Goal: Transaction & Acquisition: Purchase product/service

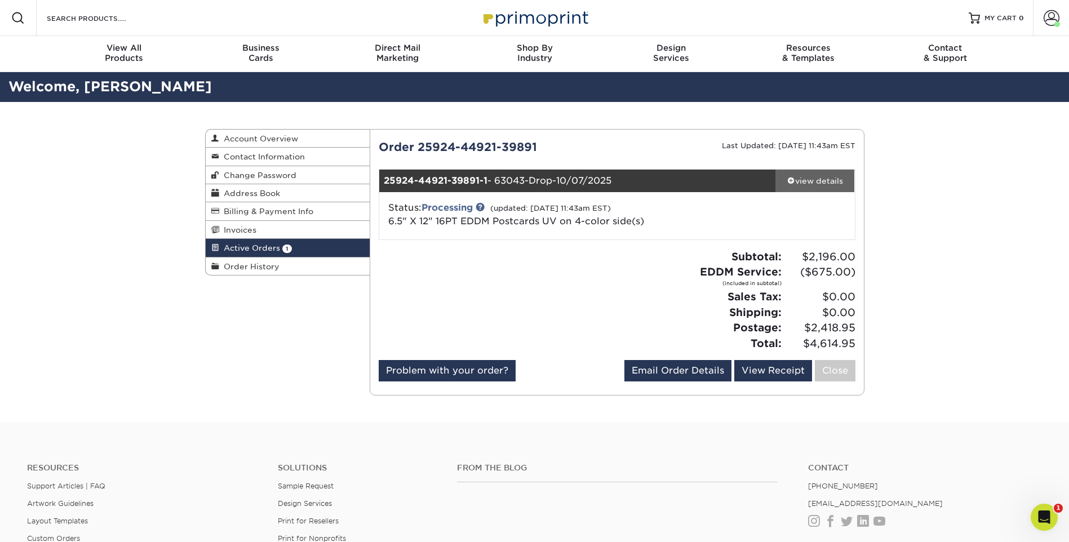
click at [801, 179] on div "view details" at bounding box center [815, 180] width 79 height 11
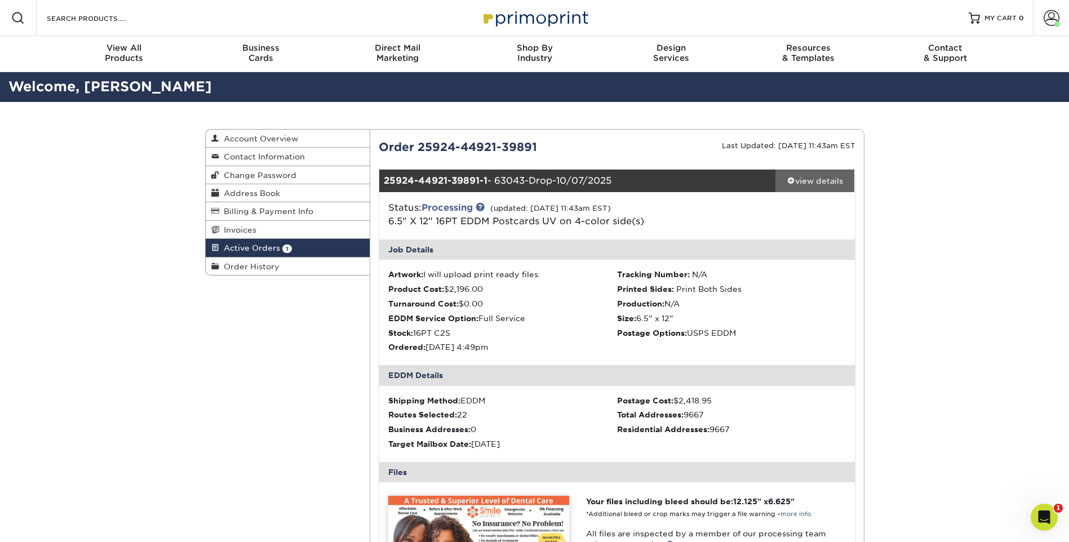
click at [801, 179] on div "view details" at bounding box center [815, 180] width 79 height 11
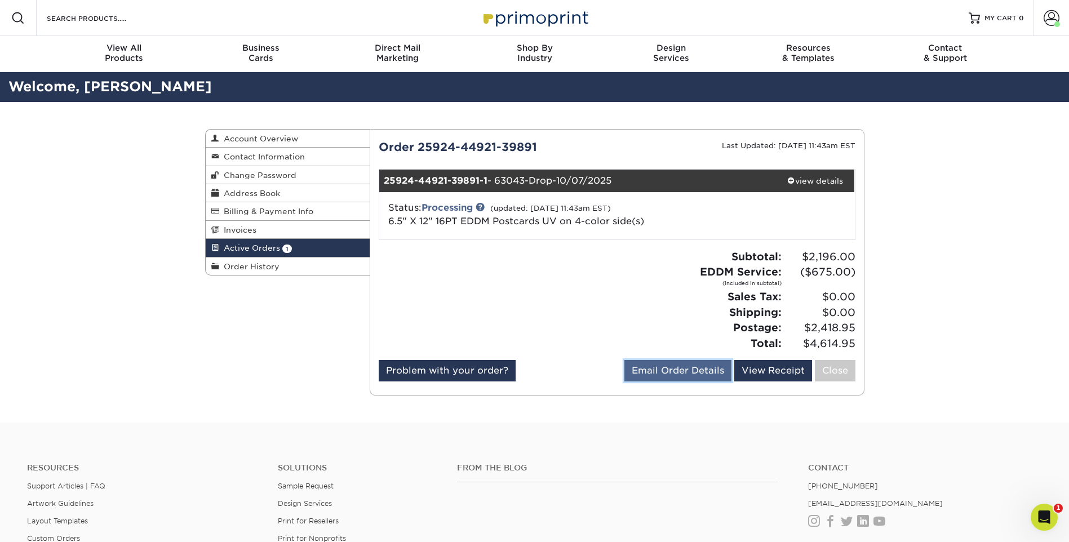
click at [687, 371] on link "Email Order Details" at bounding box center [678, 370] width 107 height 21
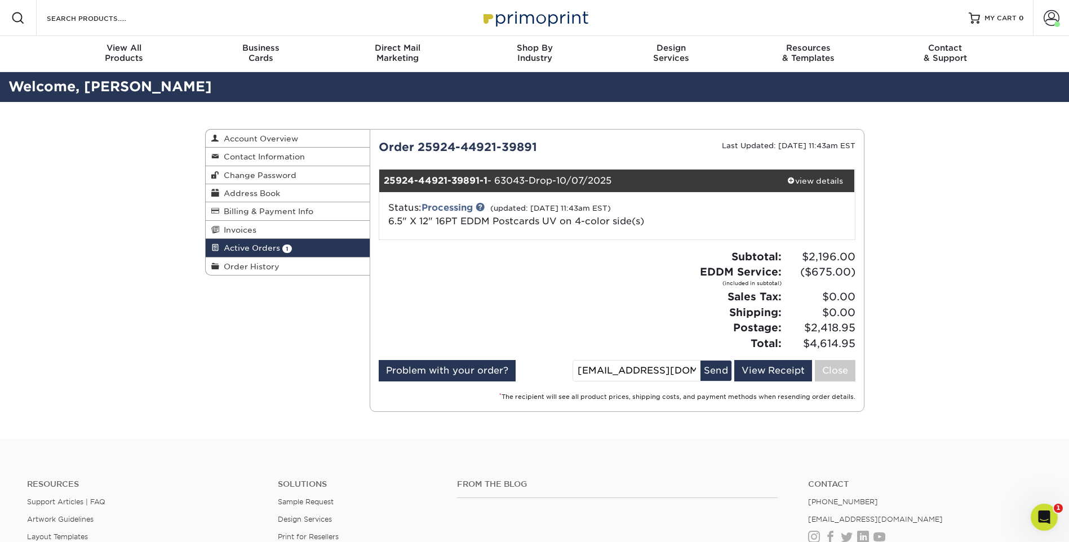
click at [589, 279] on div at bounding box center [493, 305] width 247 height 112
drag, startPoint x: 627, startPoint y: 181, endPoint x: 498, endPoint y: 179, distance: 128.5
click at [498, 179] on div "25924-44921-39891-1 - 63043-Drop-10/07/2025" at bounding box center [577, 181] width 396 height 23
click at [791, 179] on span at bounding box center [792, 180] width 8 height 8
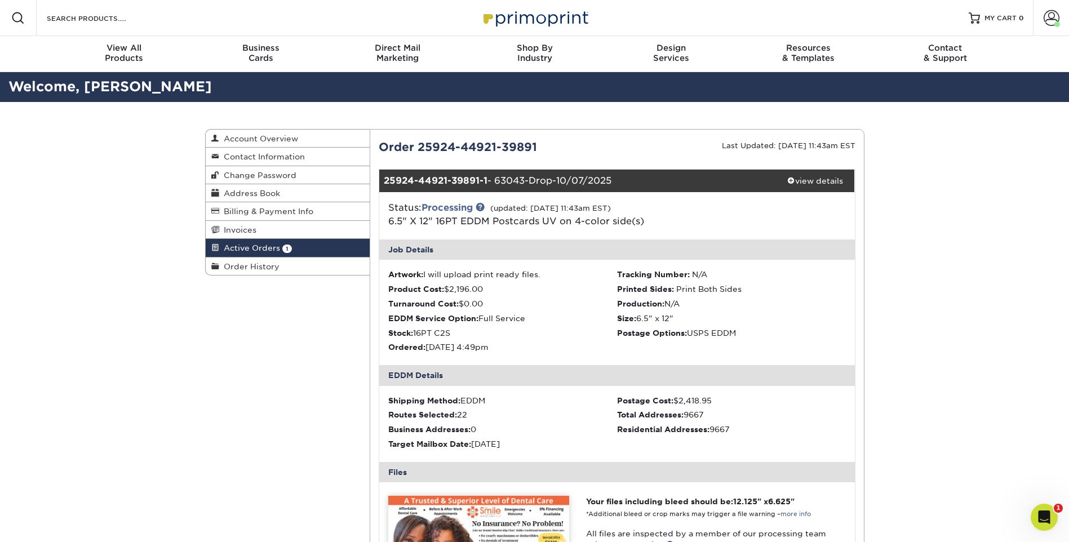
click at [953, 251] on div "Active Orders Account Overview Contact Information Change Password Address Book…" at bounding box center [534, 519] width 1069 height 835
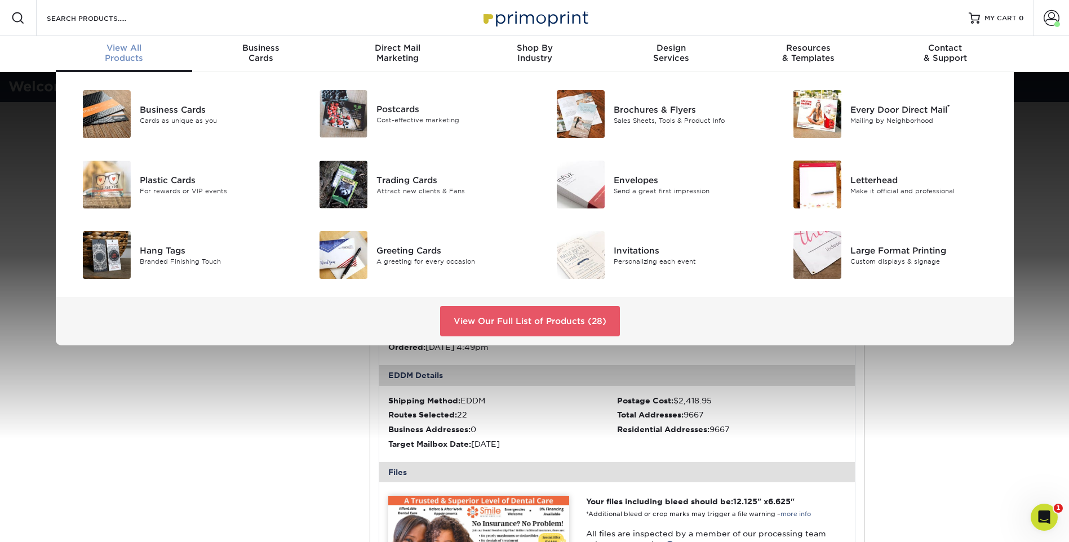
click at [113, 50] on span "View All" at bounding box center [124, 48] width 137 height 10
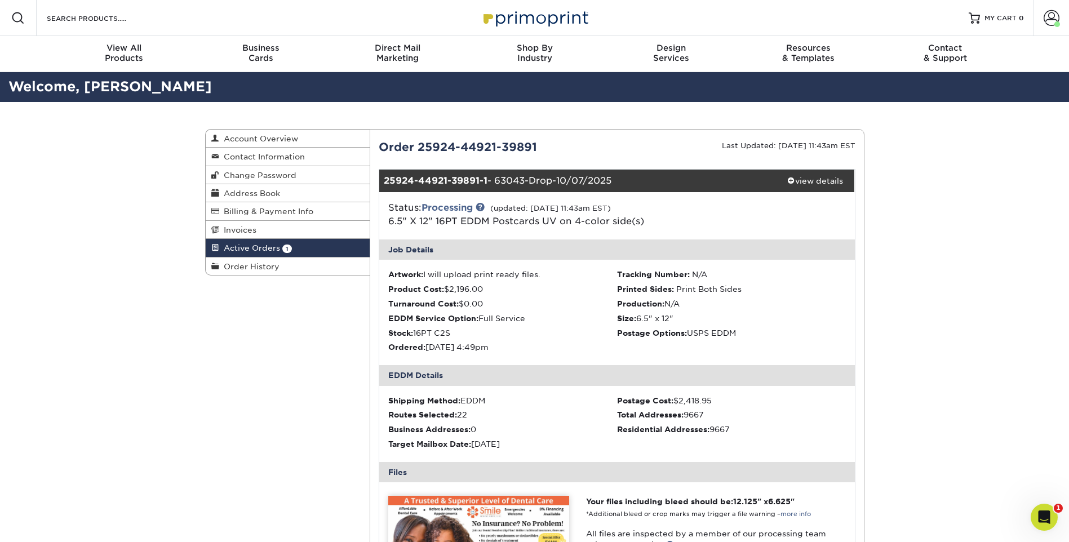
click at [532, 13] on img at bounding box center [535, 18] width 113 height 24
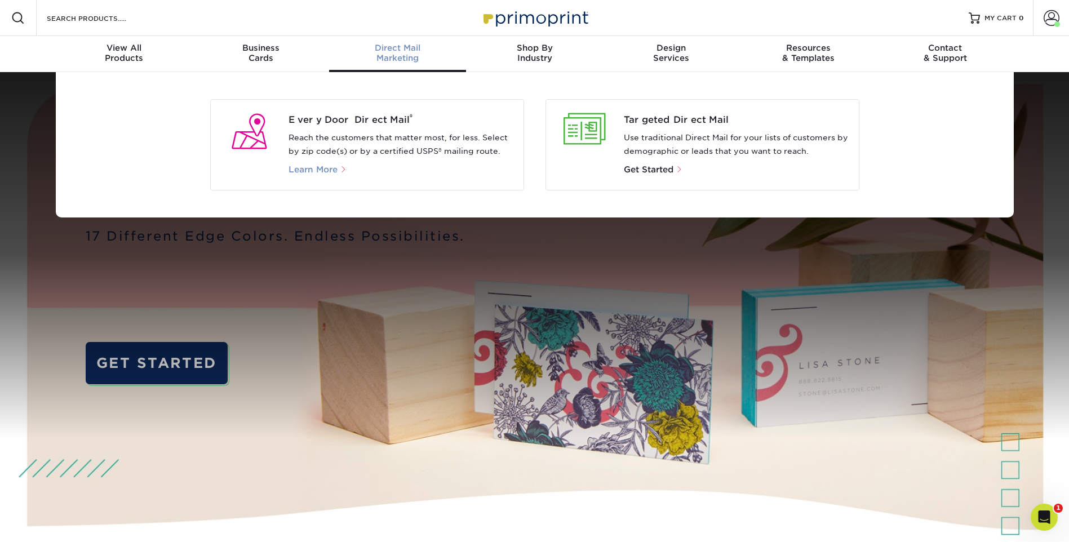
click at [332, 167] on span "Learn More" at bounding box center [313, 170] width 49 height 10
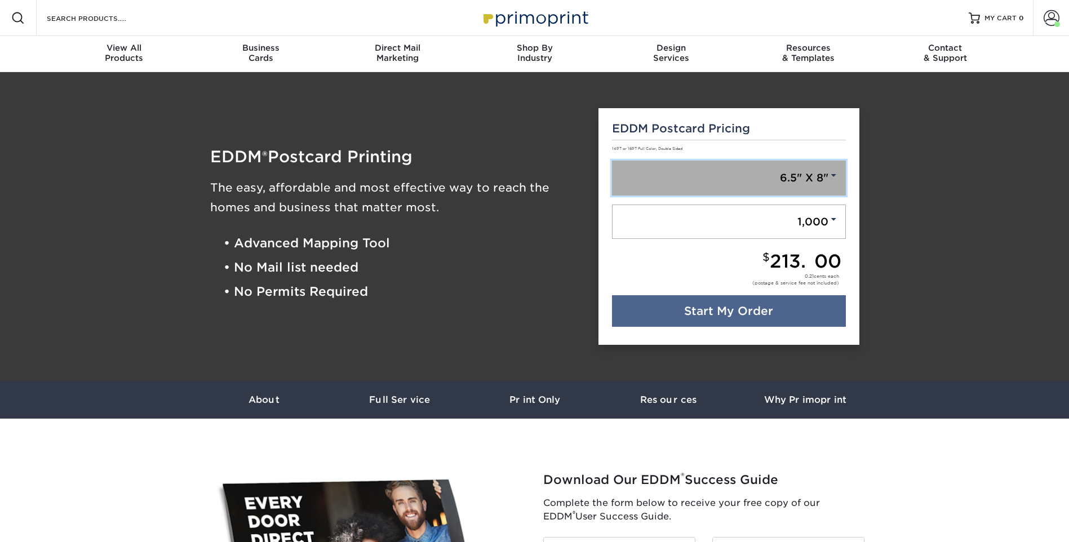
click at [778, 189] on link "6.5" X 8"" at bounding box center [729, 178] width 234 height 35
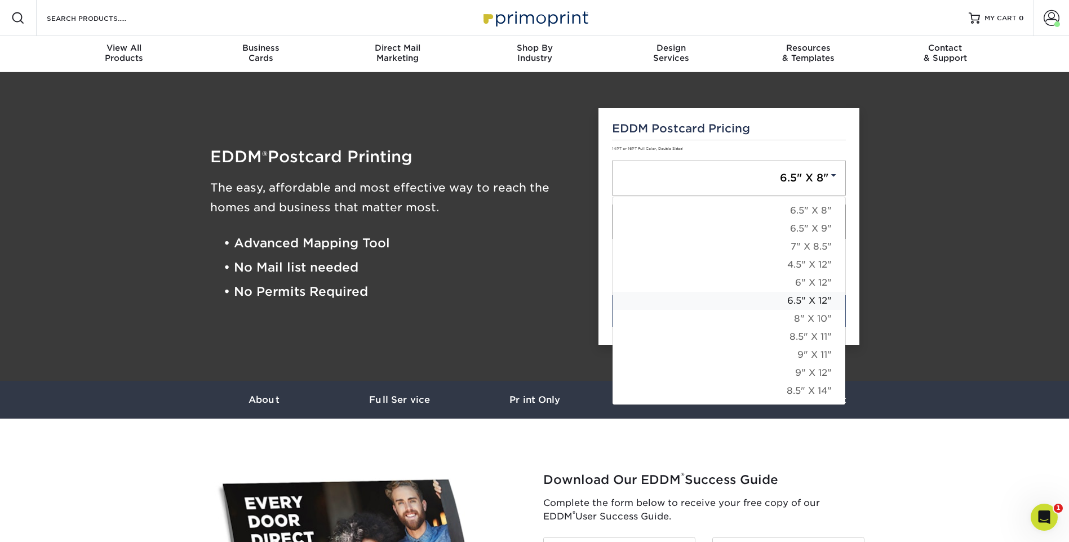
click at [783, 302] on link "6.5" X 12"" at bounding box center [729, 301] width 233 height 18
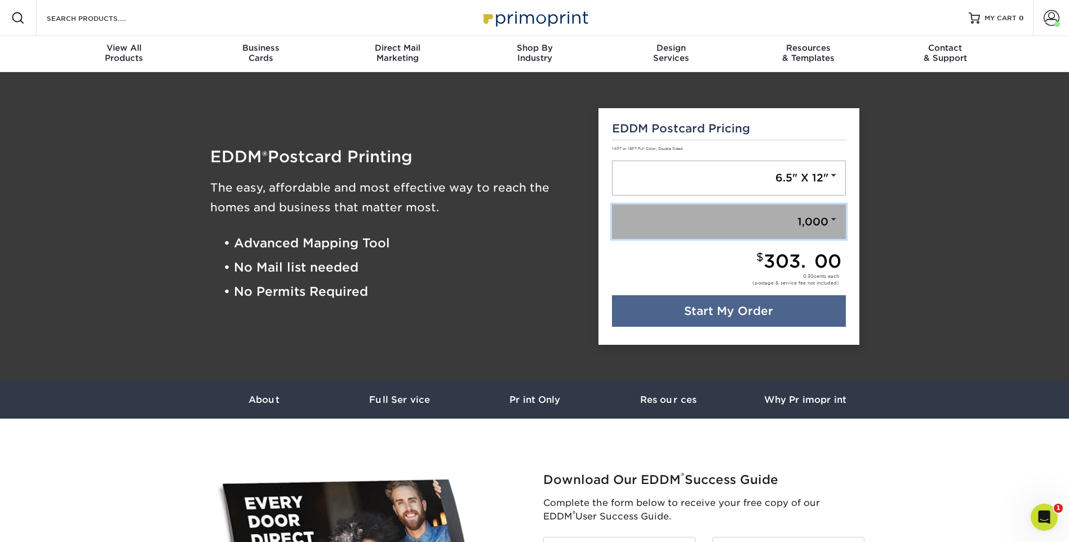
click at [801, 220] on link "1,000" at bounding box center [729, 222] width 234 height 35
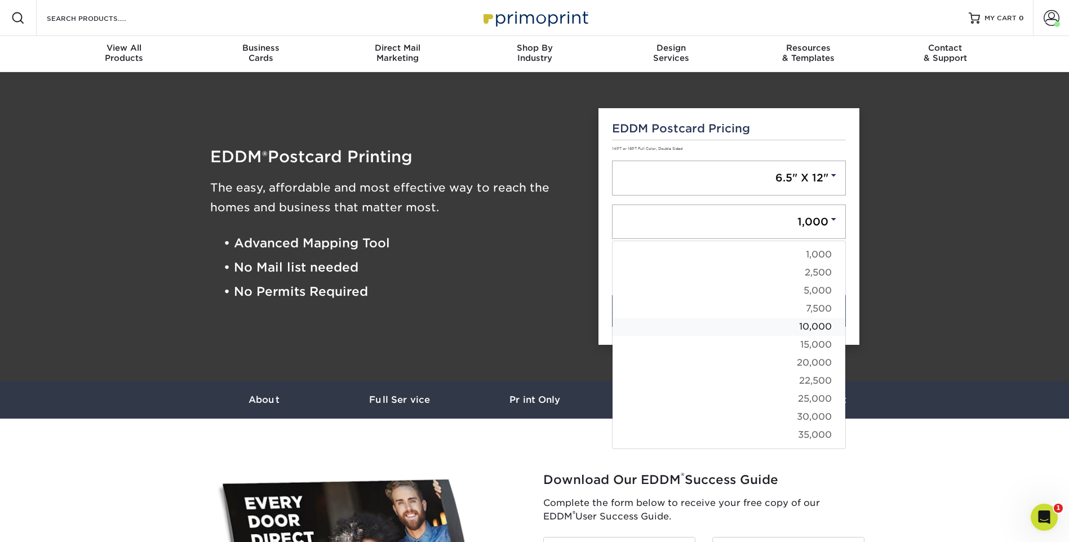
click at [804, 320] on link "10,000" at bounding box center [729, 327] width 233 height 18
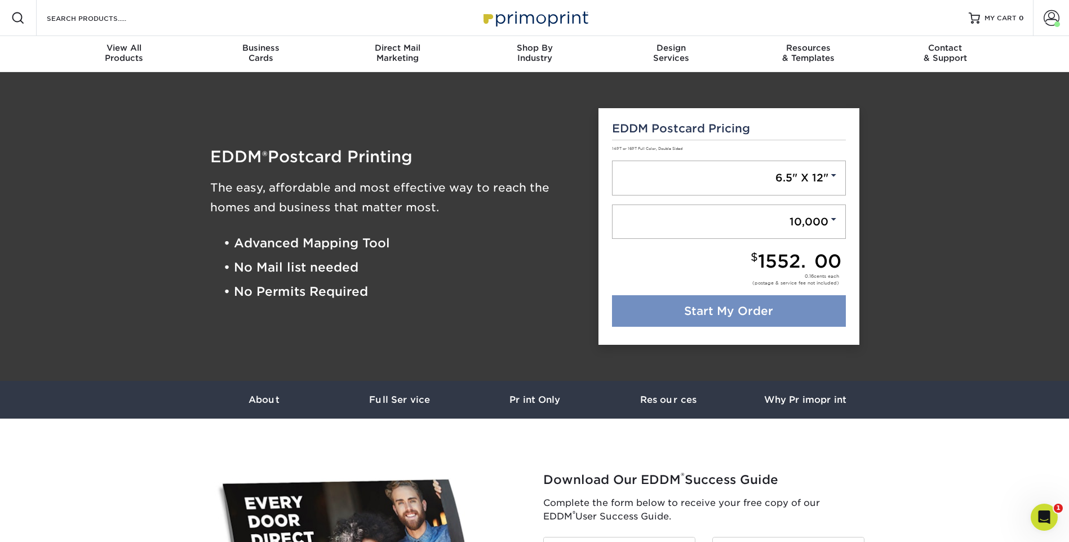
click at [756, 308] on link "Start My Order" at bounding box center [729, 311] width 234 height 32
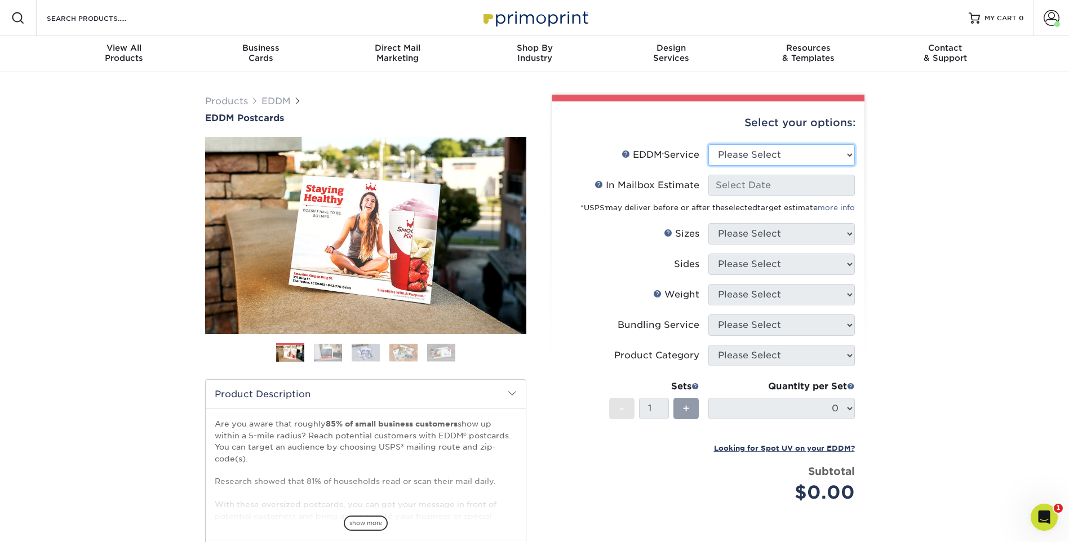
click at [824, 149] on select "Please Select Full Service Print Only" at bounding box center [782, 154] width 147 height 21
select select "full_service"
click at [709, 144] on select "Please Select Full Service Print Only" at bounding box center [782, 154] width 147 height 21
select select "-1"
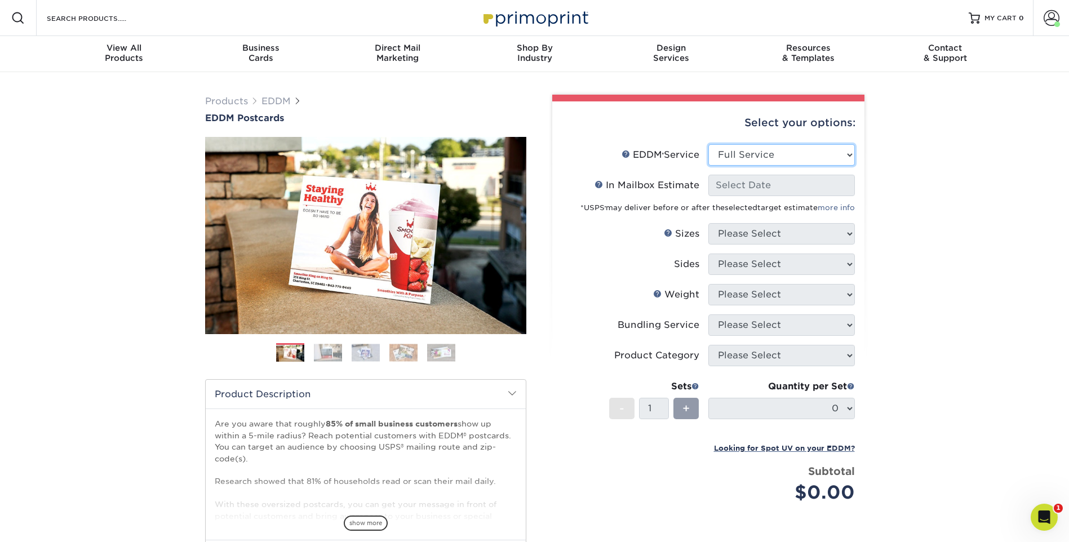
select select "-1"
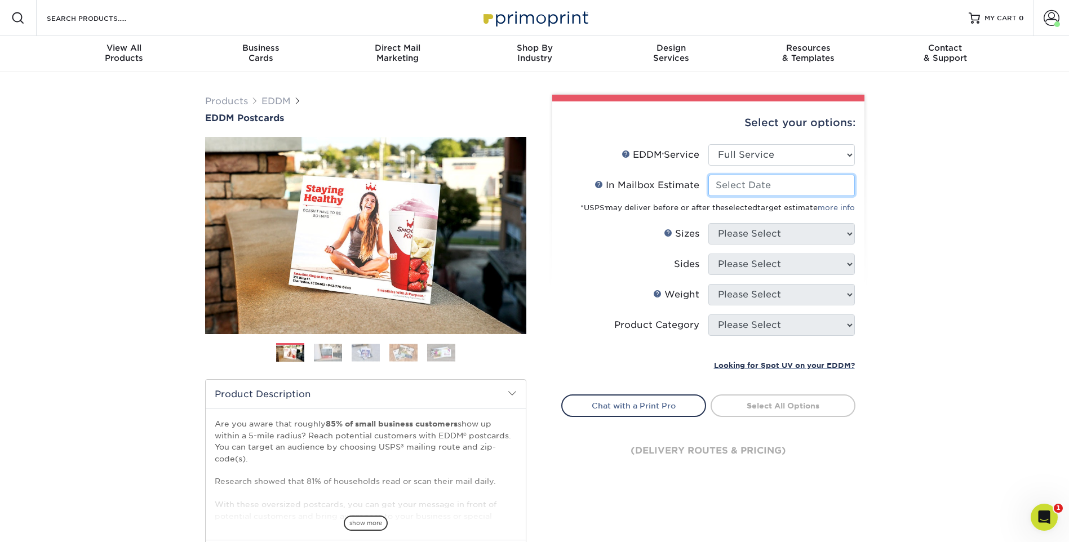
click at [799, 188] on input "In Mailbox Estimate Help In Mailbox Estimate" at bounding box center [782, 185] width 147 height 21
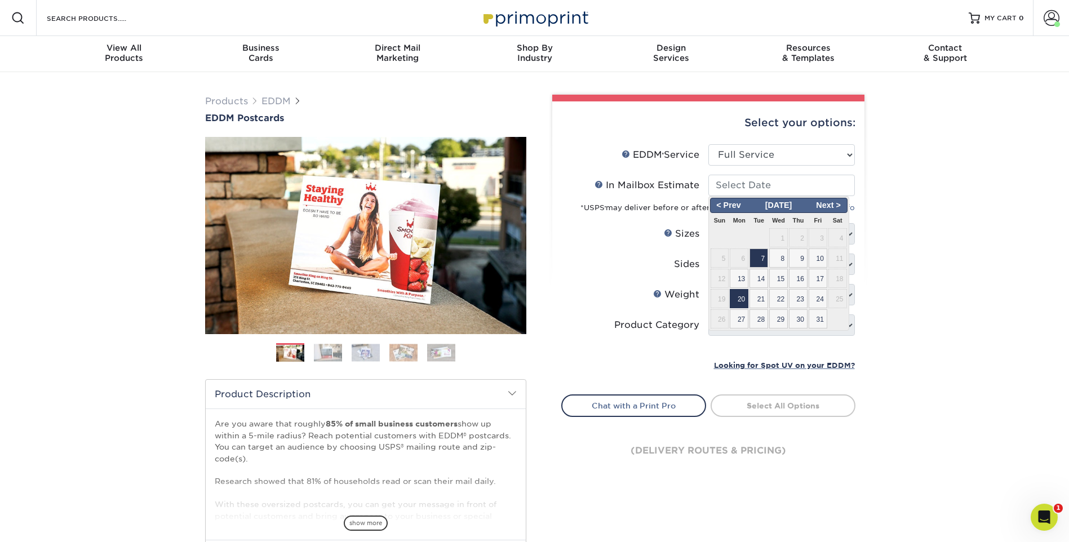
click at [740, 295] on span "20" at bounding box center [739, 298] width 19 height 19
type input "[DATE]"
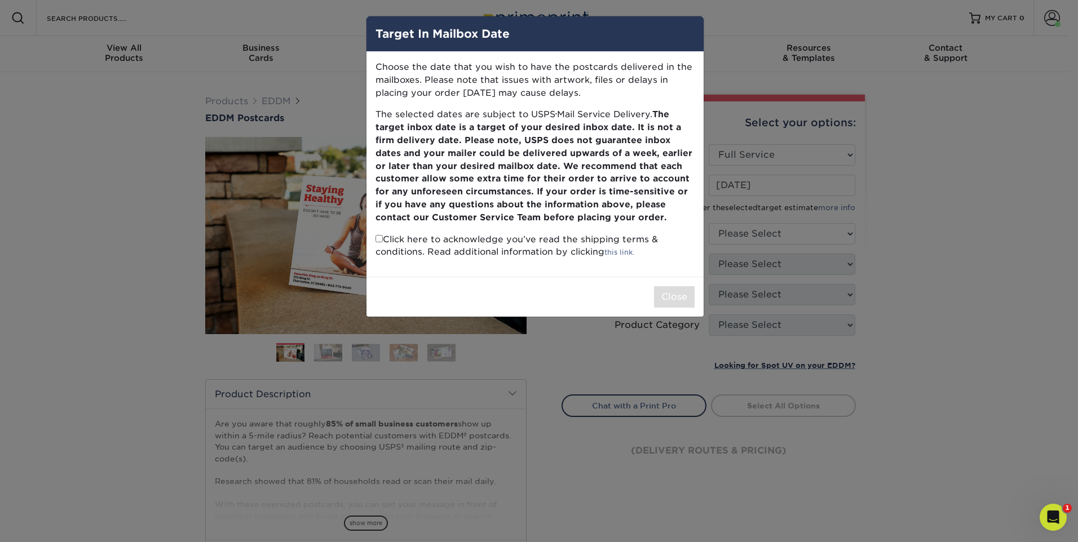
click at [380, 238] on input "checkbox" at bounding box center [378, 238] width 7 height 7
checkbox input "true"
click at [681, 298] on button "Close" at bounding box center [674, 296] width 41 height 21
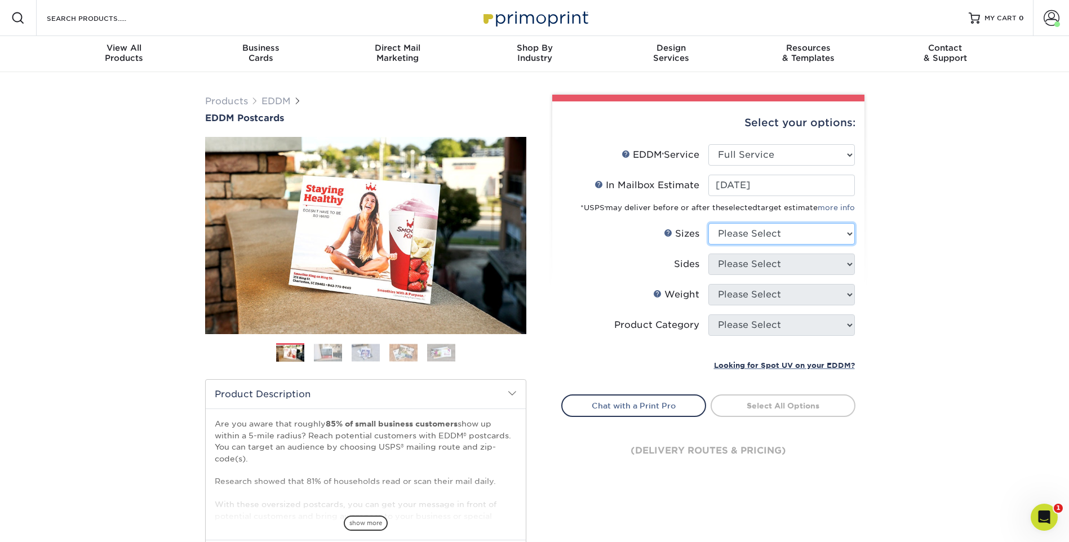
click at [782, 229] on select "Please Select 4.5" x 12" 6" x 12" 6.5" x 8" 6.5" x 9" 6.5" x 12" 7" x 8.5" 8" x…" at bounding box center [782, 233] width 147 height 21
select select "6.50x12.00"
click at [709, 223] on select "Please Select 4.5" x 12" 6" x 12" 6.5" x 8" 6.5" x 9" 6.5" x 12" 7" x 8.5" 8" x…" at bounding box center [782, 233] width 147 height 21
click at [752, 263] on select "Please Select Print Both Sides Print Front Only" at bounding box center [782, 264] width 147 height 21
select select "13abbda7-1d64-4f25-8bb2-c179b224825d"
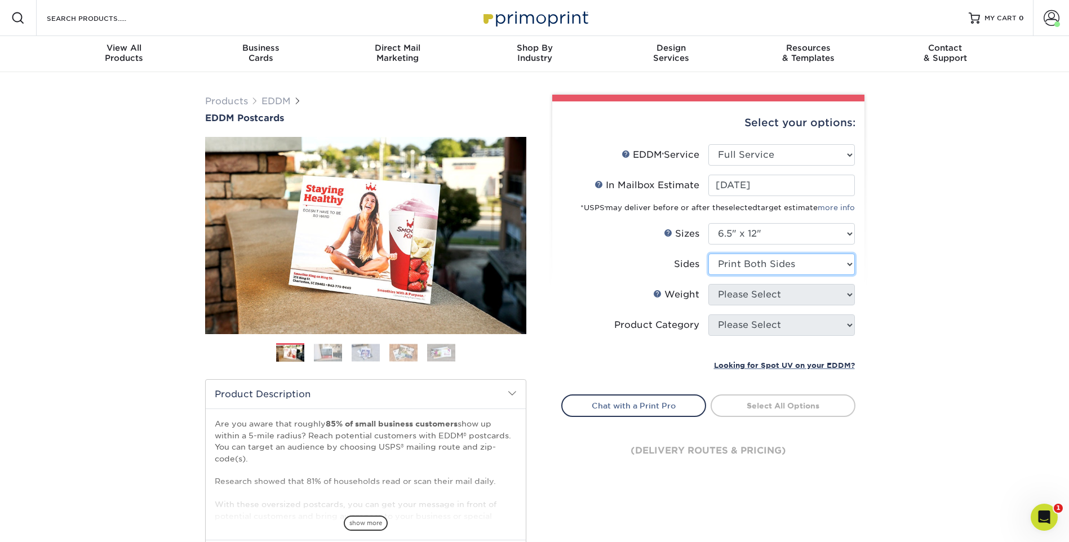
click at [709, 254] on select "Please Select Print Both Sides Print Front Only" at bounding box center [782, 264] width 147 height 21
click at [763, 287] on select "Please Select 14PT 16PT" at bounding box center [782, 294] width 147 height 21
select select "16PT"
click at [709, 284] on select "Please Select 14PT 16PT" at bounding box center [782, 294] width 147 height 21
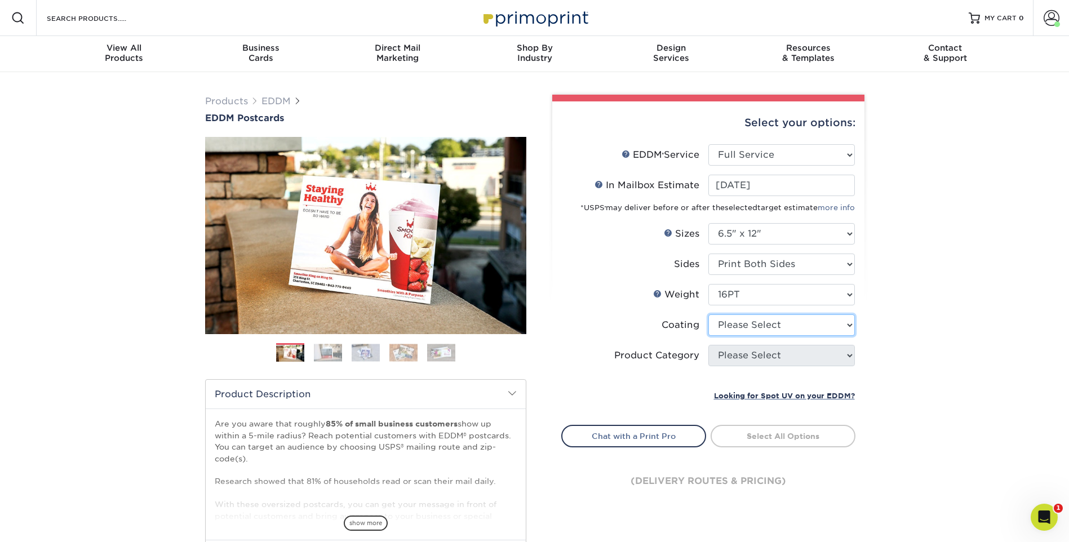
click at [748, 320] on select at bounding box center [782, 325] width 147 height 21
select select "ae367451-b2b8-45df-a344-0f05b6a12993"
click at [709, 315] on select at bounding box center [782, 325] width 147 height 21
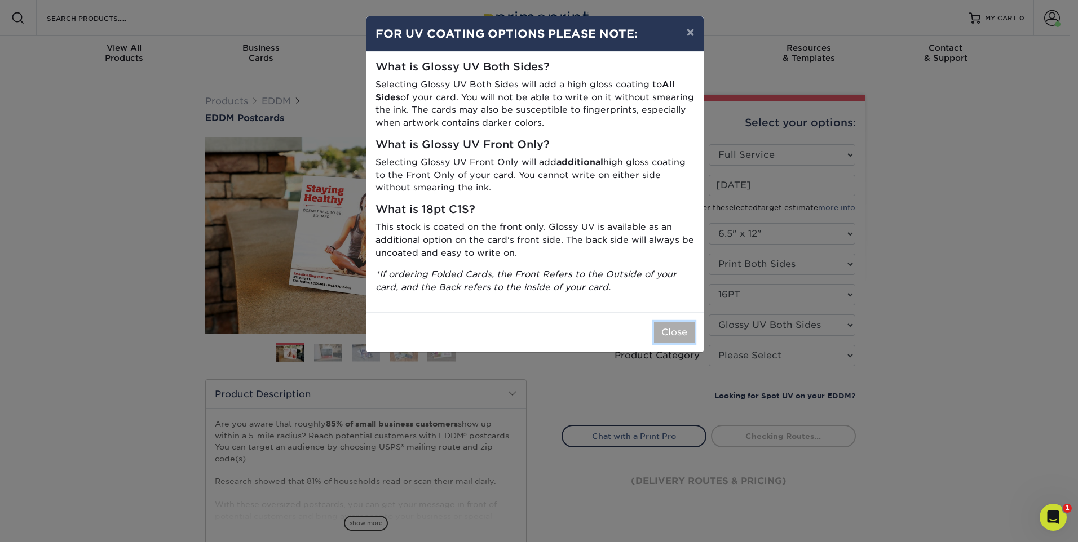
click at [686, 336] on button "Close" at bounding box center [674, 332] width 41 height 21
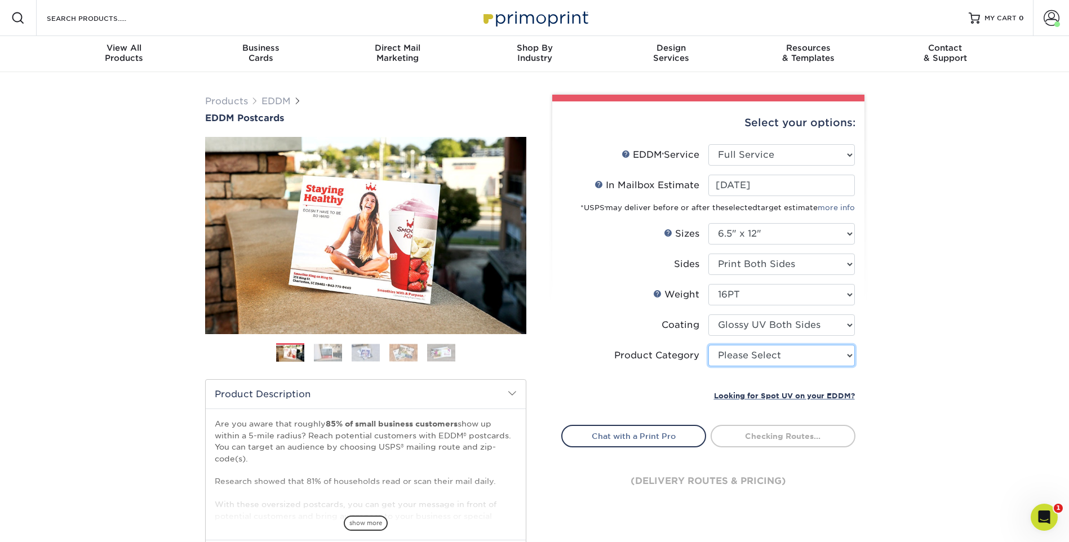
click at [792, 360] on select "Please Select Postcards" at bounding box center [782, 355] width 147 height 21
select select "9b7272e0-d6c8-4c3c-8e97-d3a1bcdab858"
click at [709, 345] on select "Please Select Postcards" at bounding box center [782, 355] width 147 height 21
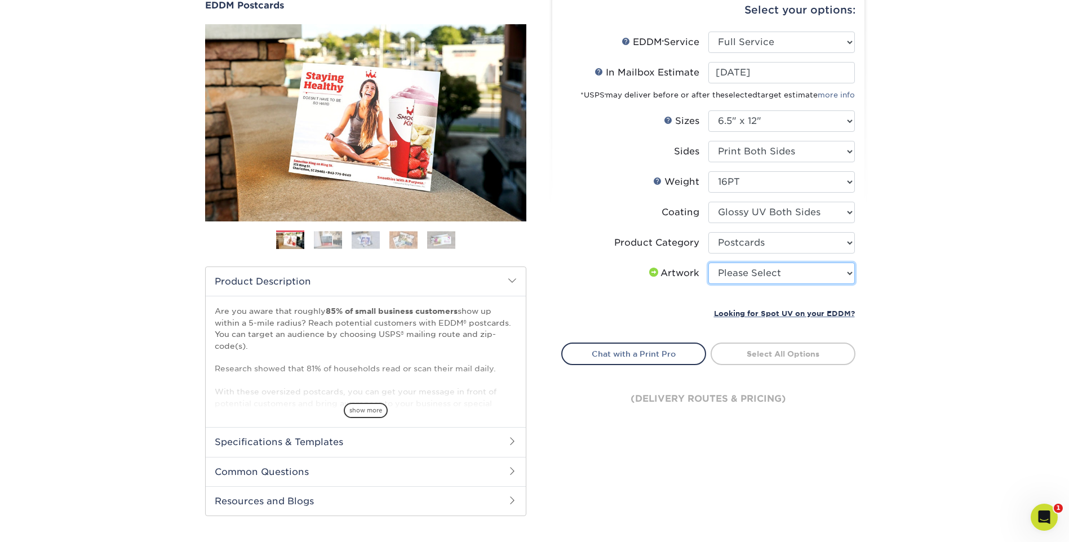
click at [814, 275] on select "Please Select I will upload files I need a design - $150" at bounding box center [782, 273] width 147 height 21
select select "upload"
click at [709, 263] on select "Please Select I will upload files I need a design - $150" at bounding box center [782, 273] width 147 height 21
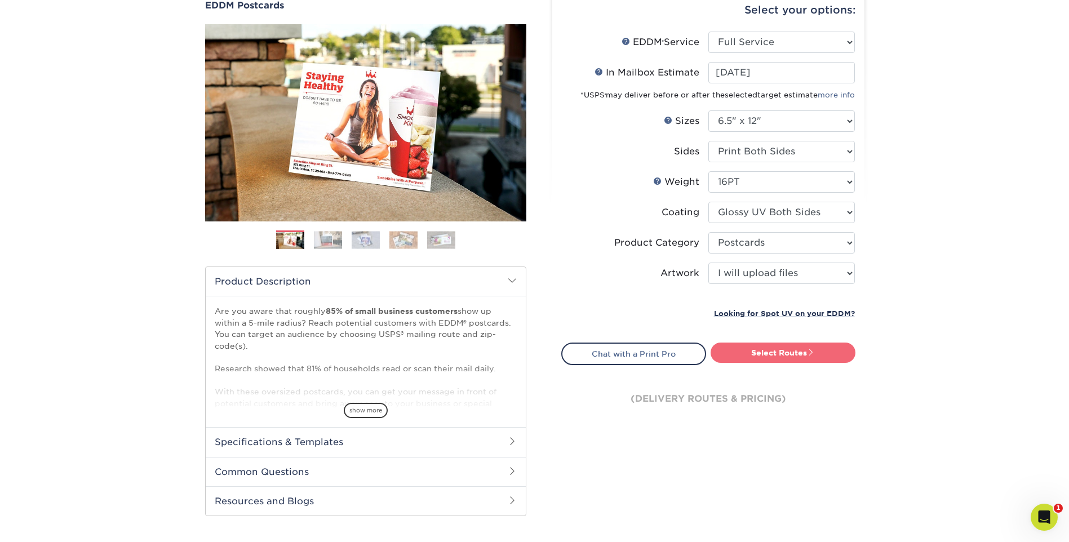
click at [817, 353] on link "Select Routes" at bounding box center [783, 353] width 145 height 20
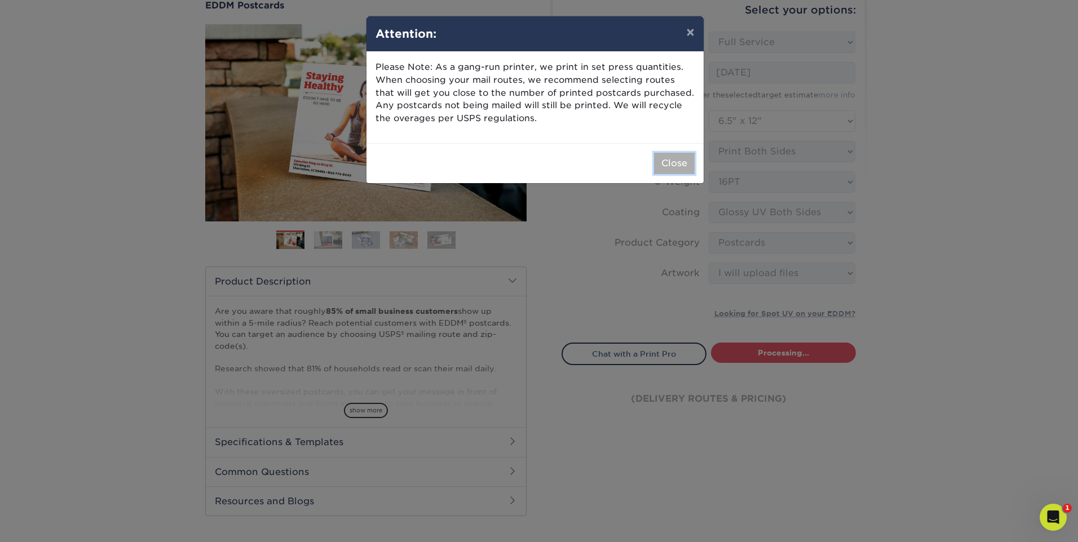
click at [679, 165] on button "Close" at bounding box center [674, 163] width 41 height 21
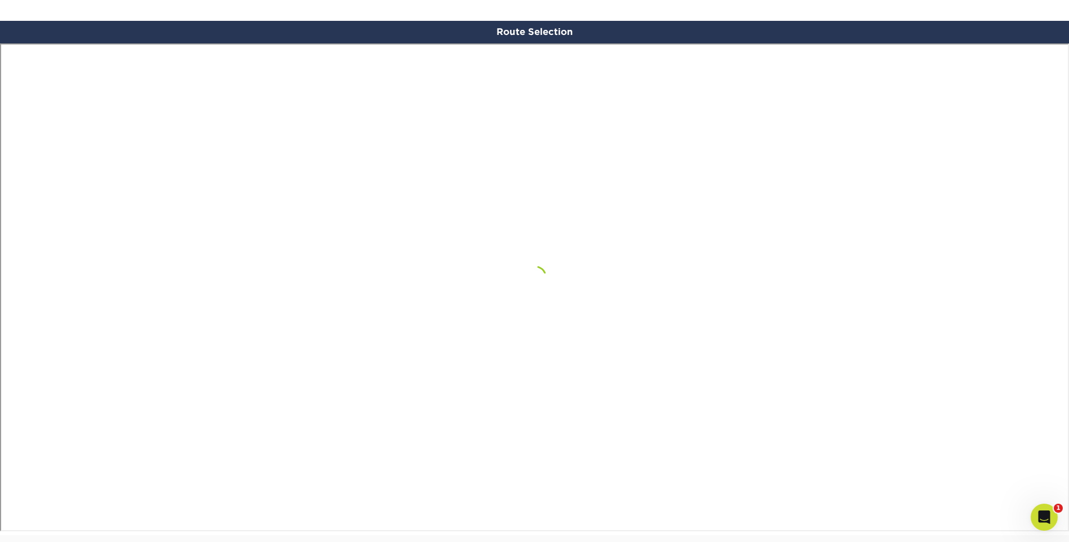
scroll to position [657, 0]
